Goal: Task Accomplishment & Management: Complete application form

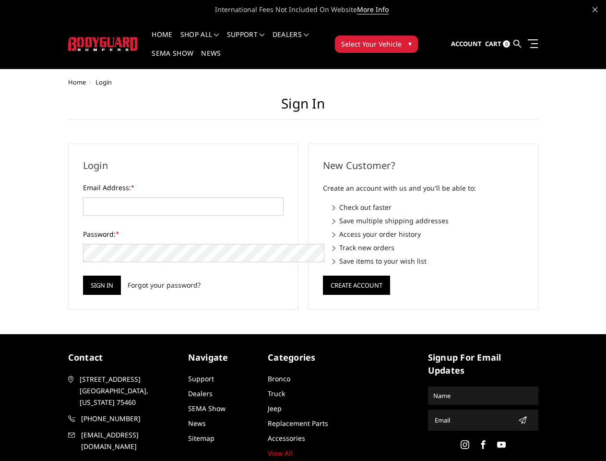
click at [303, 230] on div "New Customer? Create an account with us and you'll be able to: Check out faster…" at bounding box center [423, 227] width 240 height 166
click at [259, 35] on li "Support FAQ Install Instructions Shipping Warranty Terms & Conditions Cancellat…" at bounding box center [246, 40] width 46 height 19
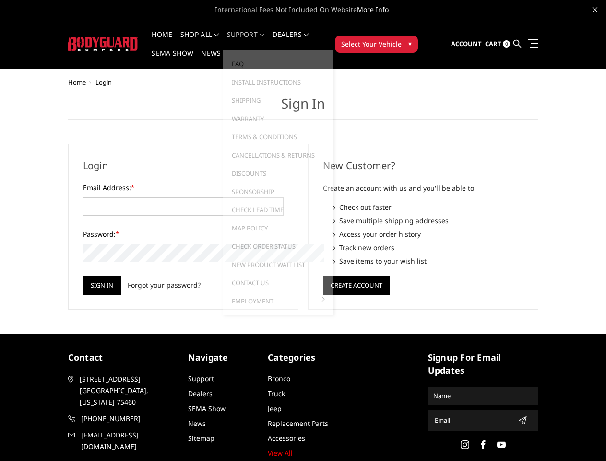
click at [258, 40] on li "Support FAQ Install Instructions Shipping Warranty Terms & Conditions Cancellat…" at bounding box center [246, 40] width 46 height 19
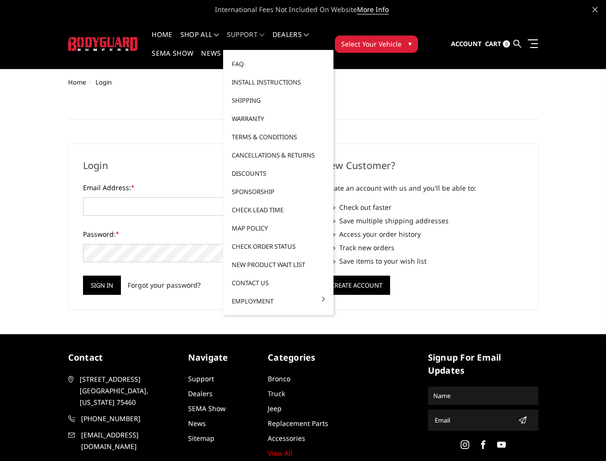
click at [402, 39] on span "Select Your Vehicle" at bounding box center [371, 44] width 60 height 10
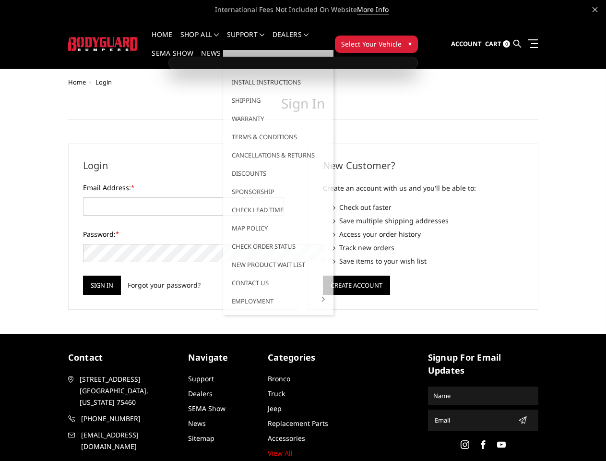
click at [402, 39] on span "Select Your Vehicle" at bounding box center [371, 44] width 60 height 10
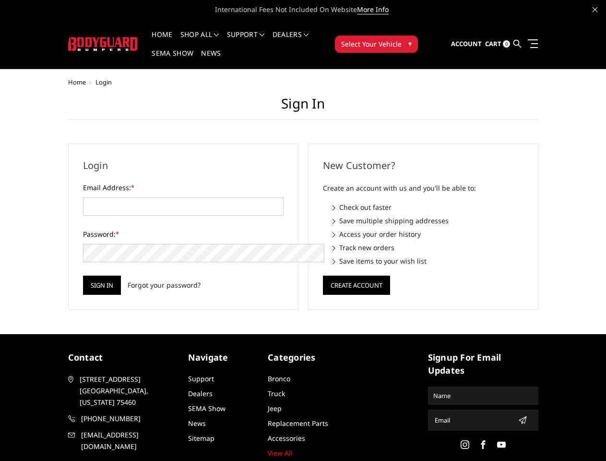
click at [83, 276] on input "Sign in" at bounding box center [102, 285] width 38 height 19
click at [356, 276] on button "Create Account" at bounding box center [356, 285] width 67 height 19
click at [519, 416] on icon "submit" at bounding box center [523, 420] width 8 height 8
